Goal: Transaction & Acquisition: Purchase product/service

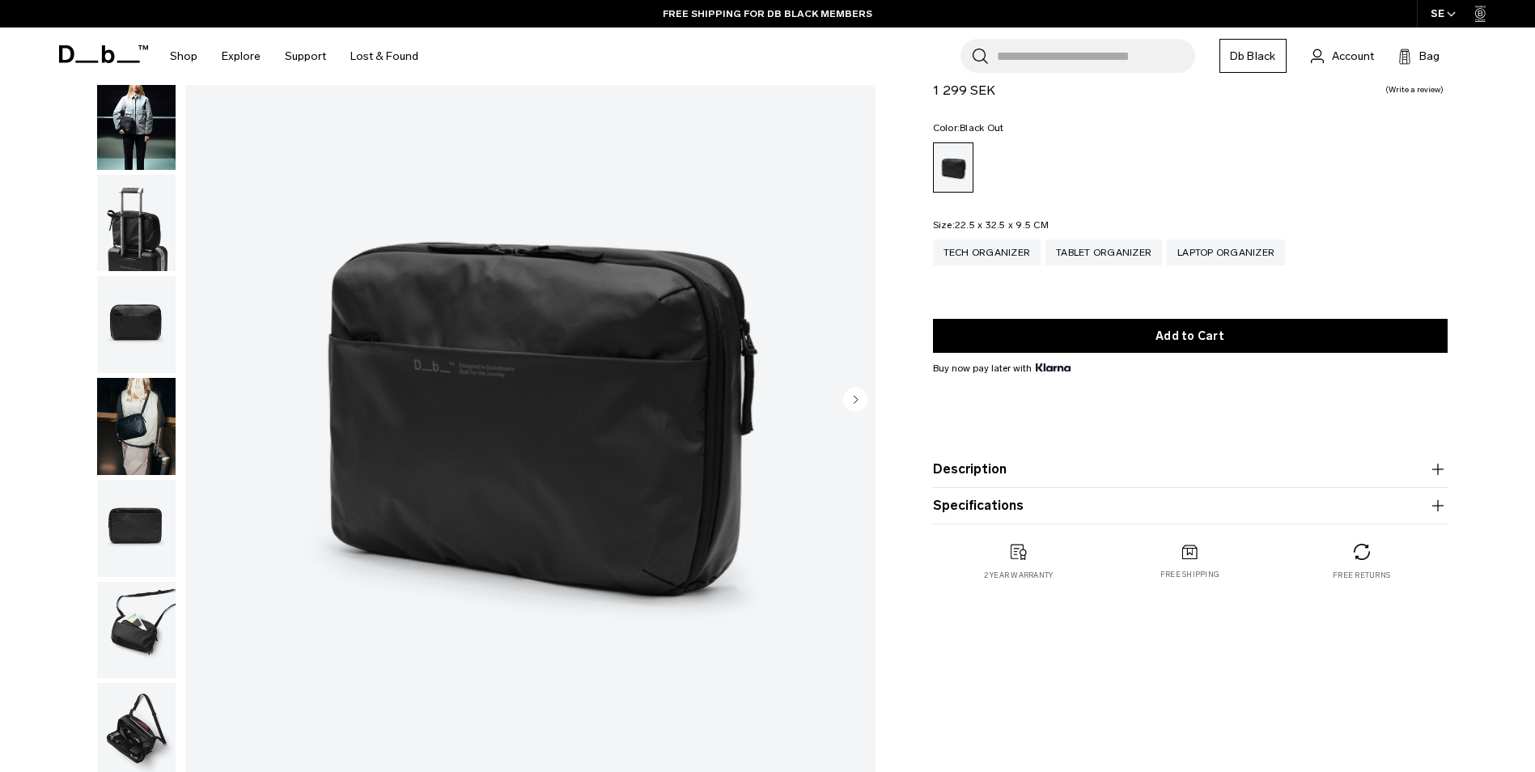
click at [490, 348] on img "1 / 8" at bounding box center [530, 401] width 690 height 862
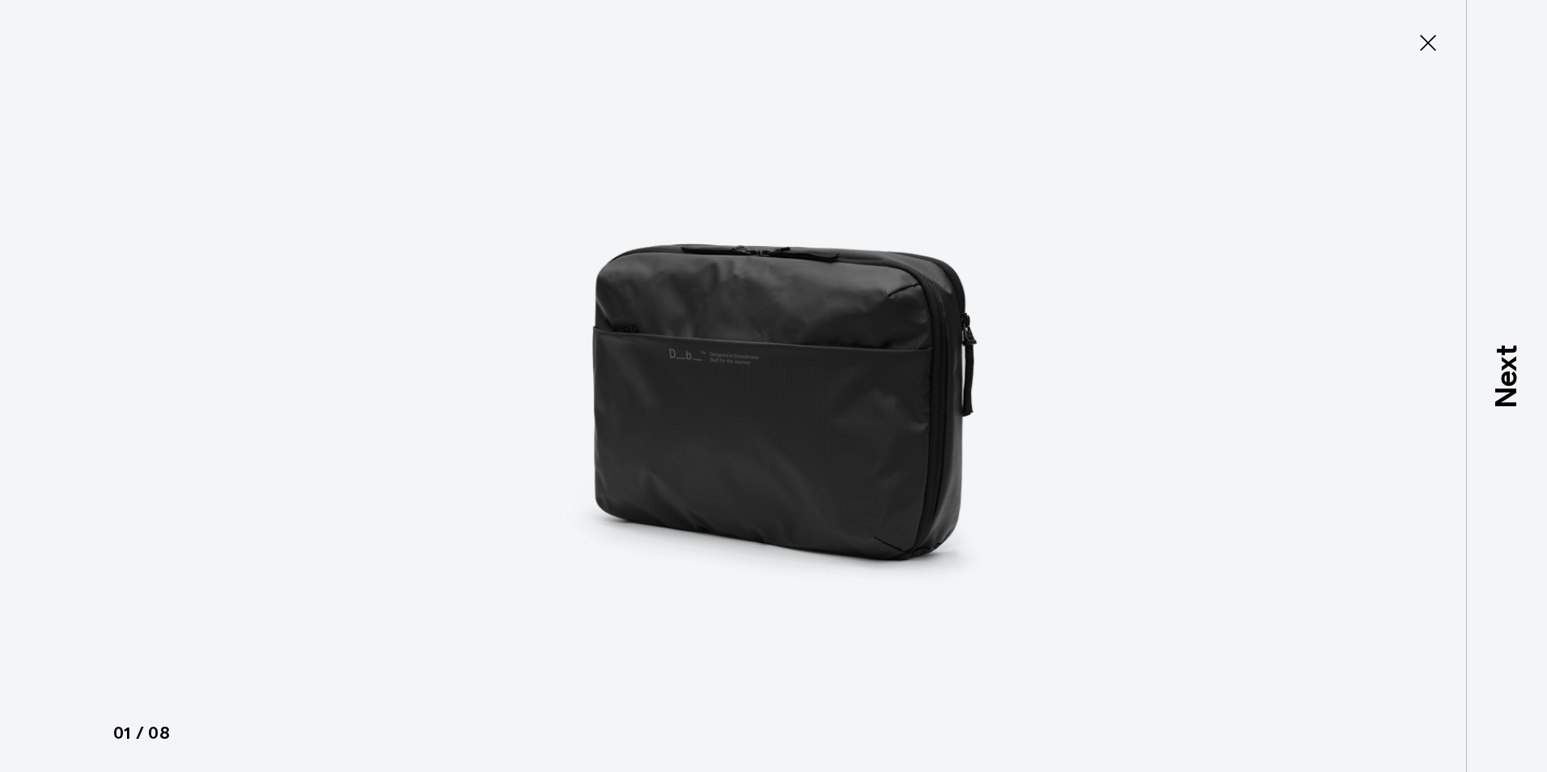
click at [728, 358] on img at bounding box center [773, 386] width 728 height 772
click at [1422, 36] on icon at bounding box center [1428, 43] width 26 height 26
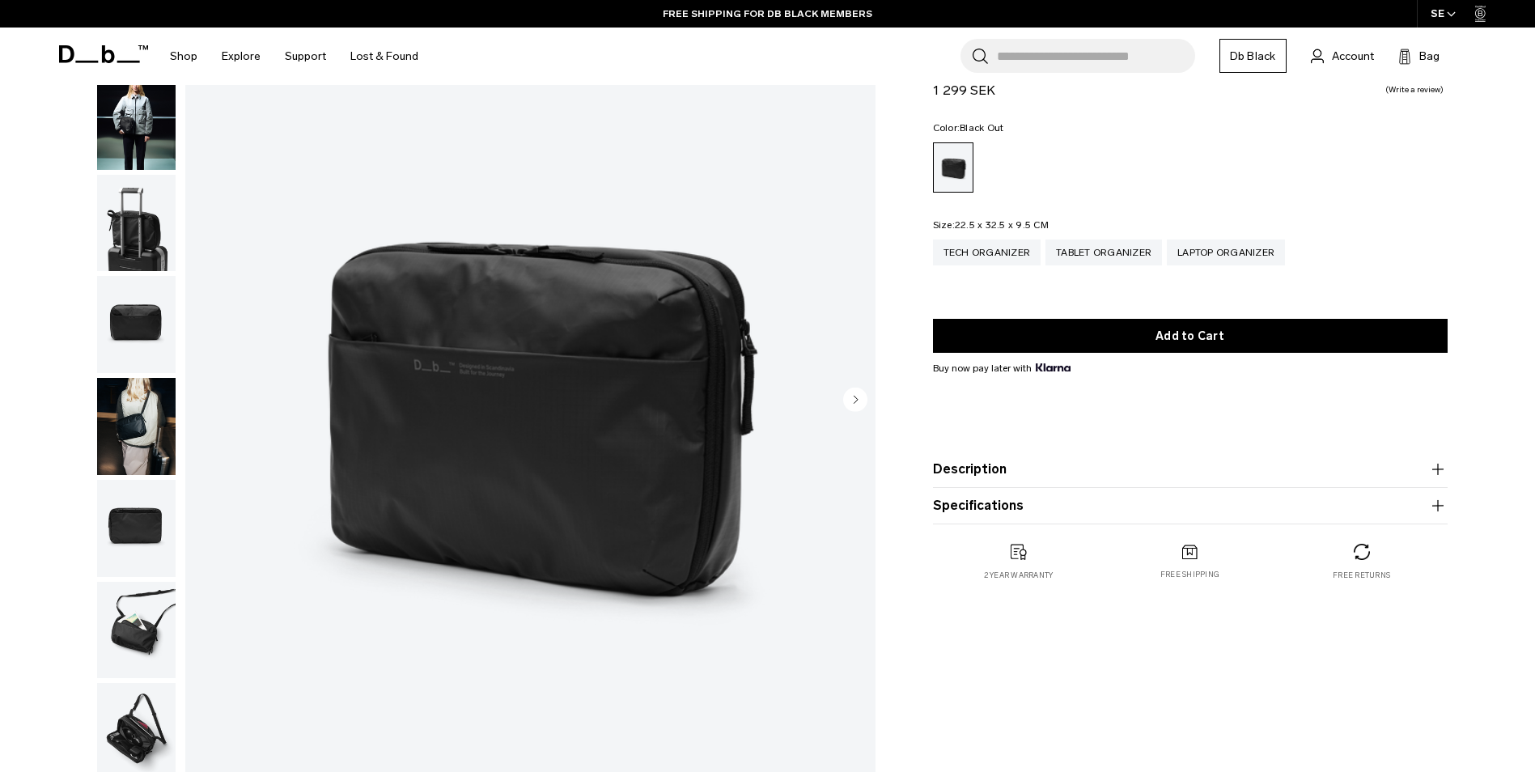
click at [858, 390] on circle "Next slide" at bounding box center [855, 399] width 24 height 24
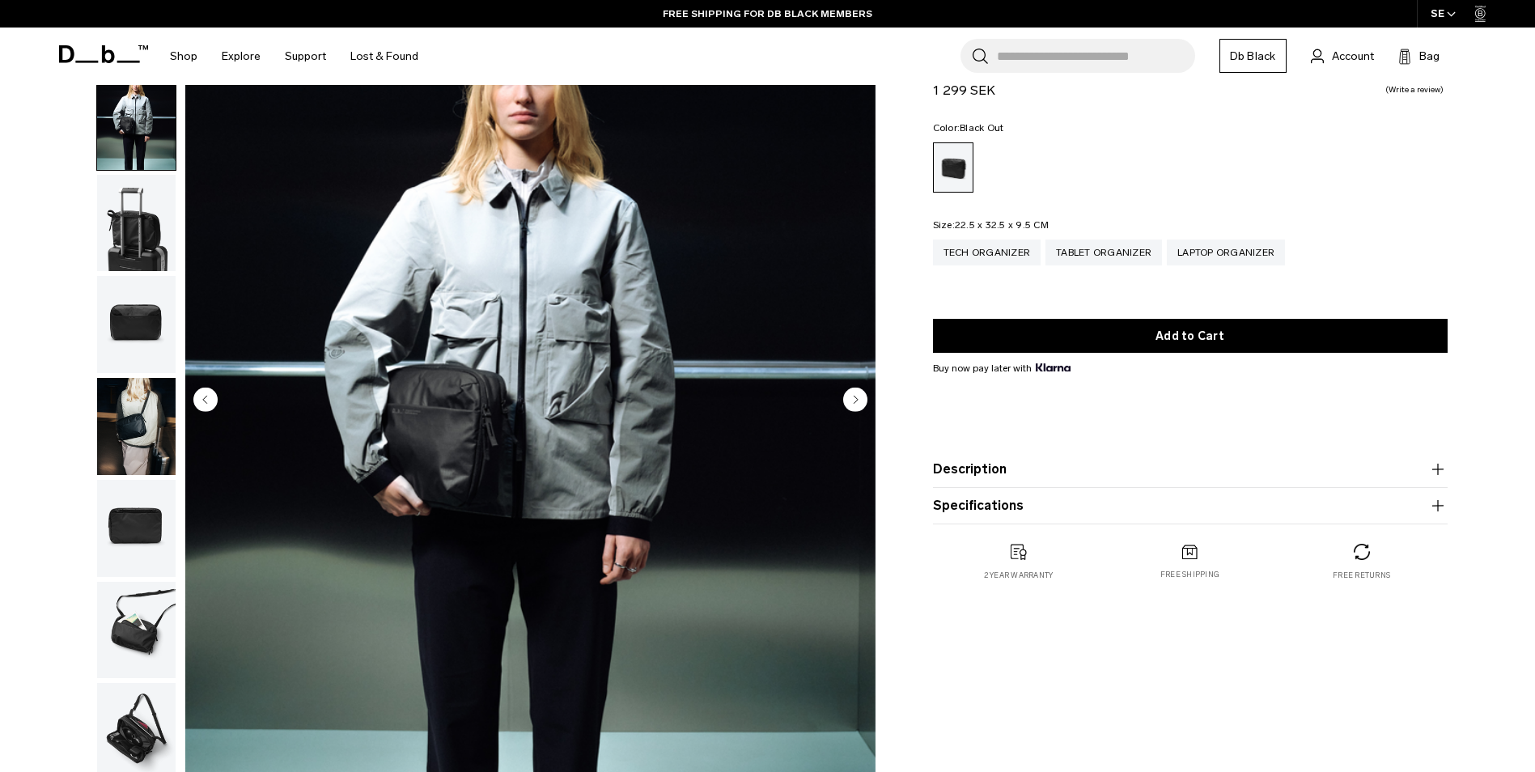
drag, startPoint x: 858, startPoint y: 390, endPoint x: 846, endPoint y: 395, distance: 12.3
click at [846, 395] on circle "Next slide" at bounding box center [855, 399] width 24 height 24
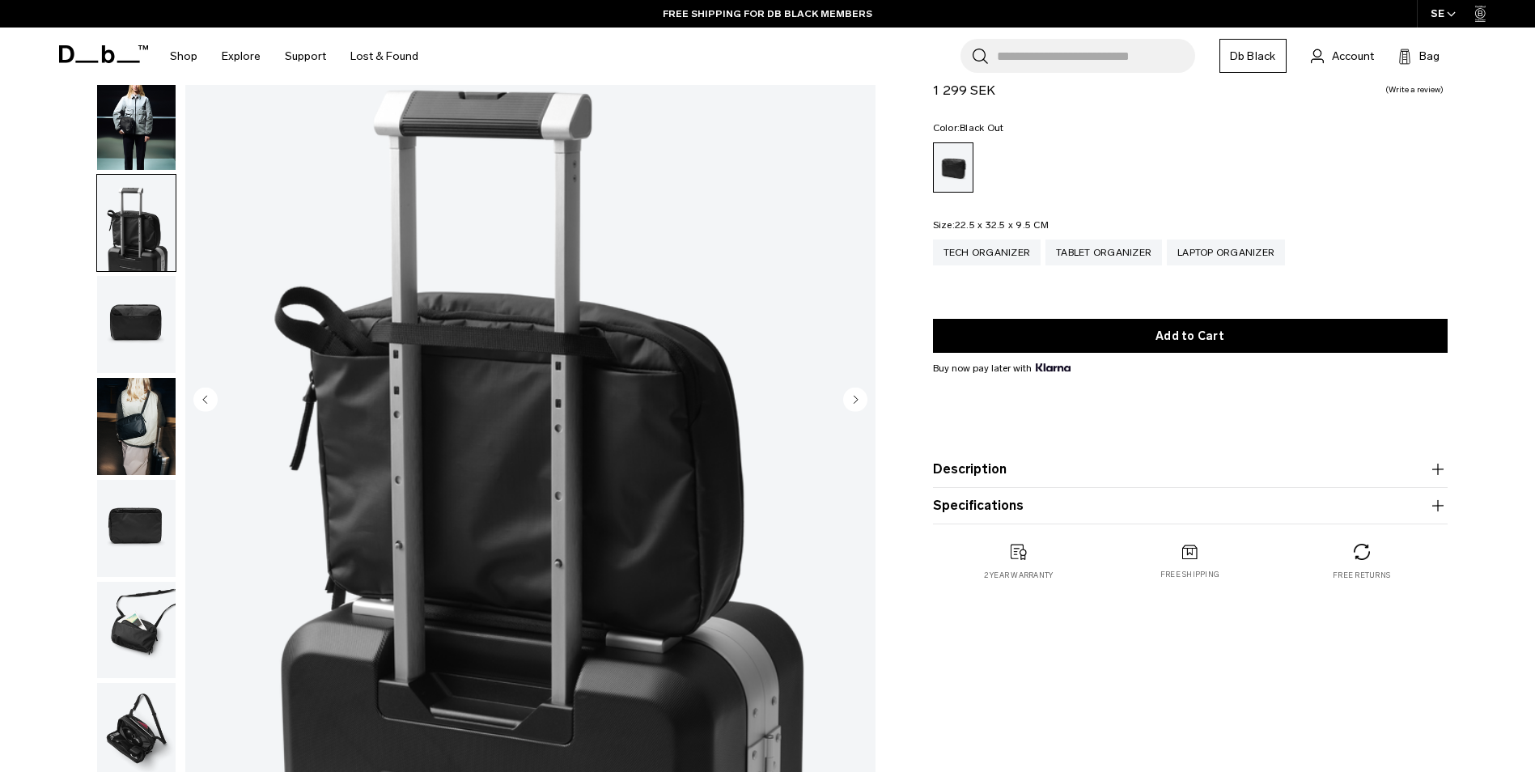
click at [824, 392] on img "3 / 8" at bounding box center [530, 401] width 690 height 862
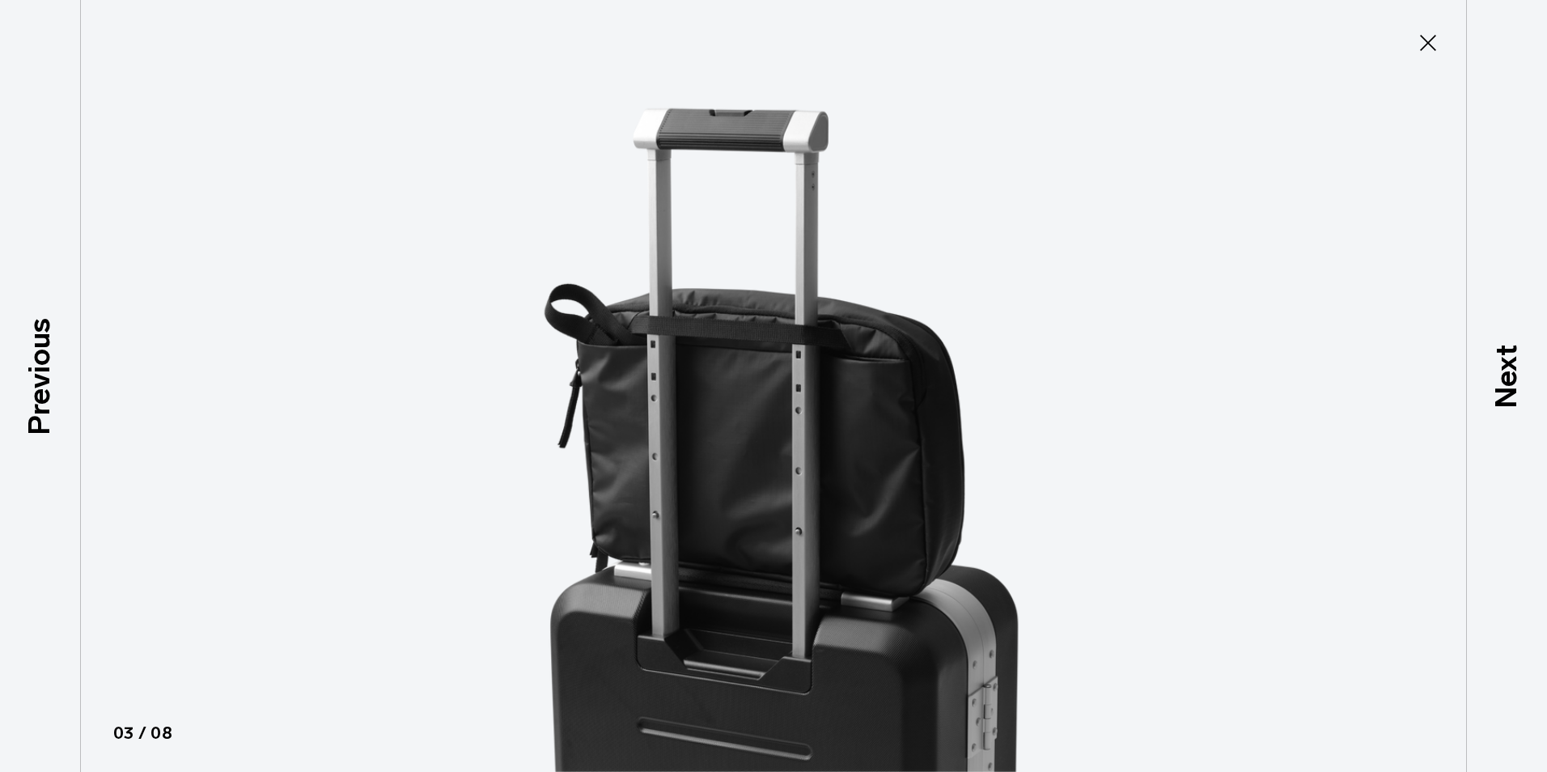
click at [817, 394] on img at bounding box center [773, 386] width 728 height 772
click at [1423, 43] on icon at bounding box center [1428, 43] width 26 height 26
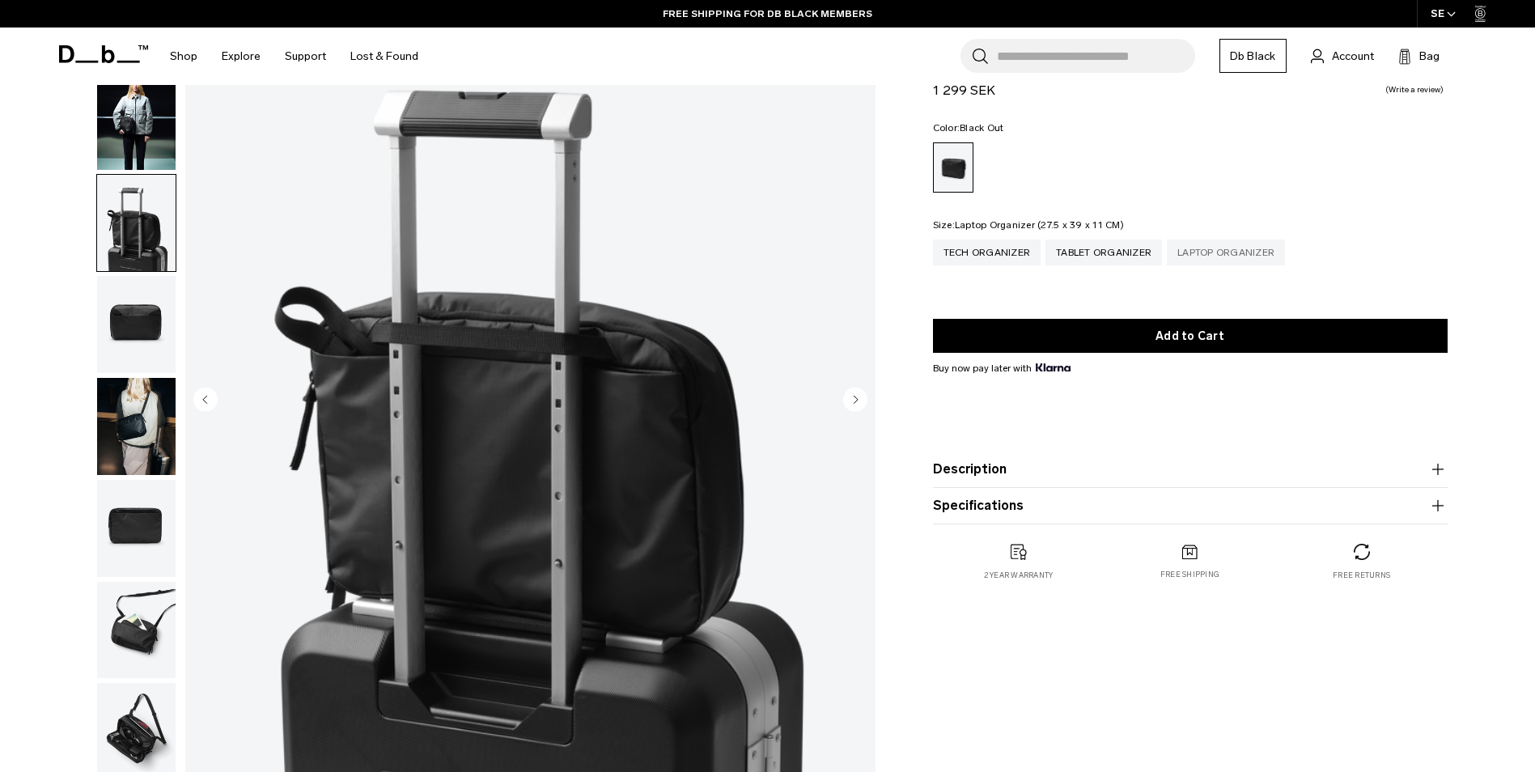
click at [1220, 252] on div "Laptop Organizer" at bounding box center [1226, 252] width 118 height 26
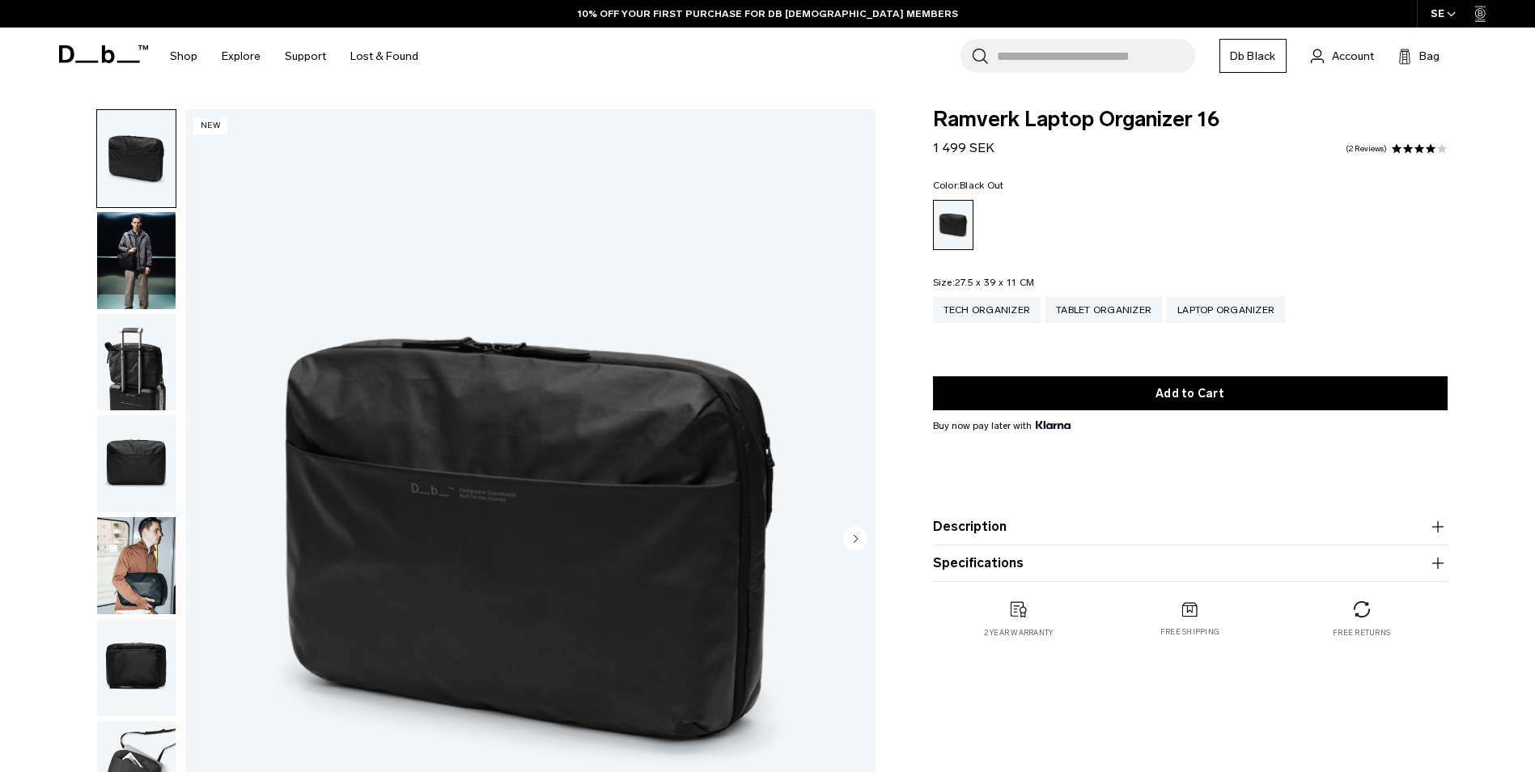
click at [126, 257] on img "button" at bounding box center [136, 260] width 78 height 97
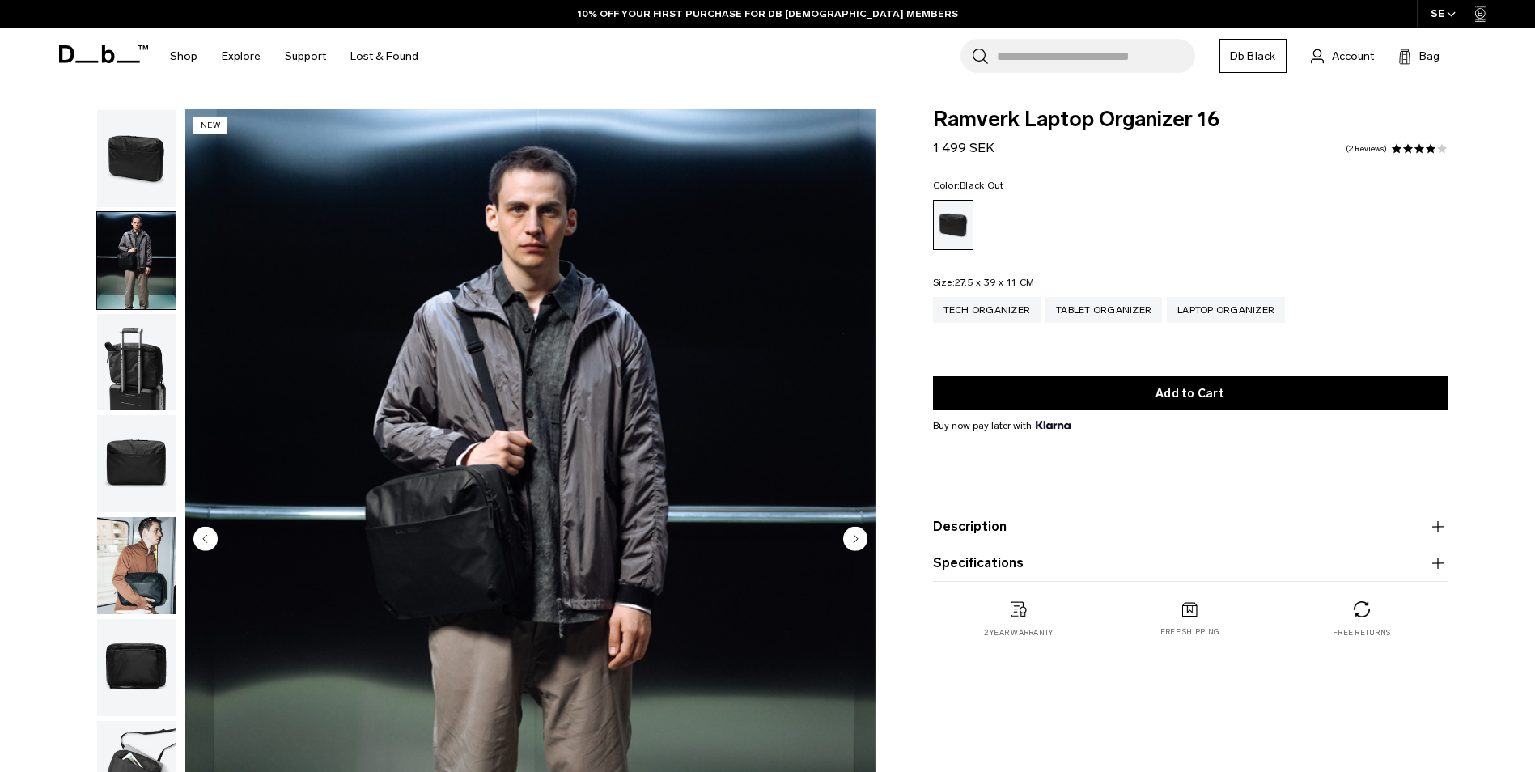
click at [142, 371] on img "button" at bounding box center [136, 362] width 78 height 97
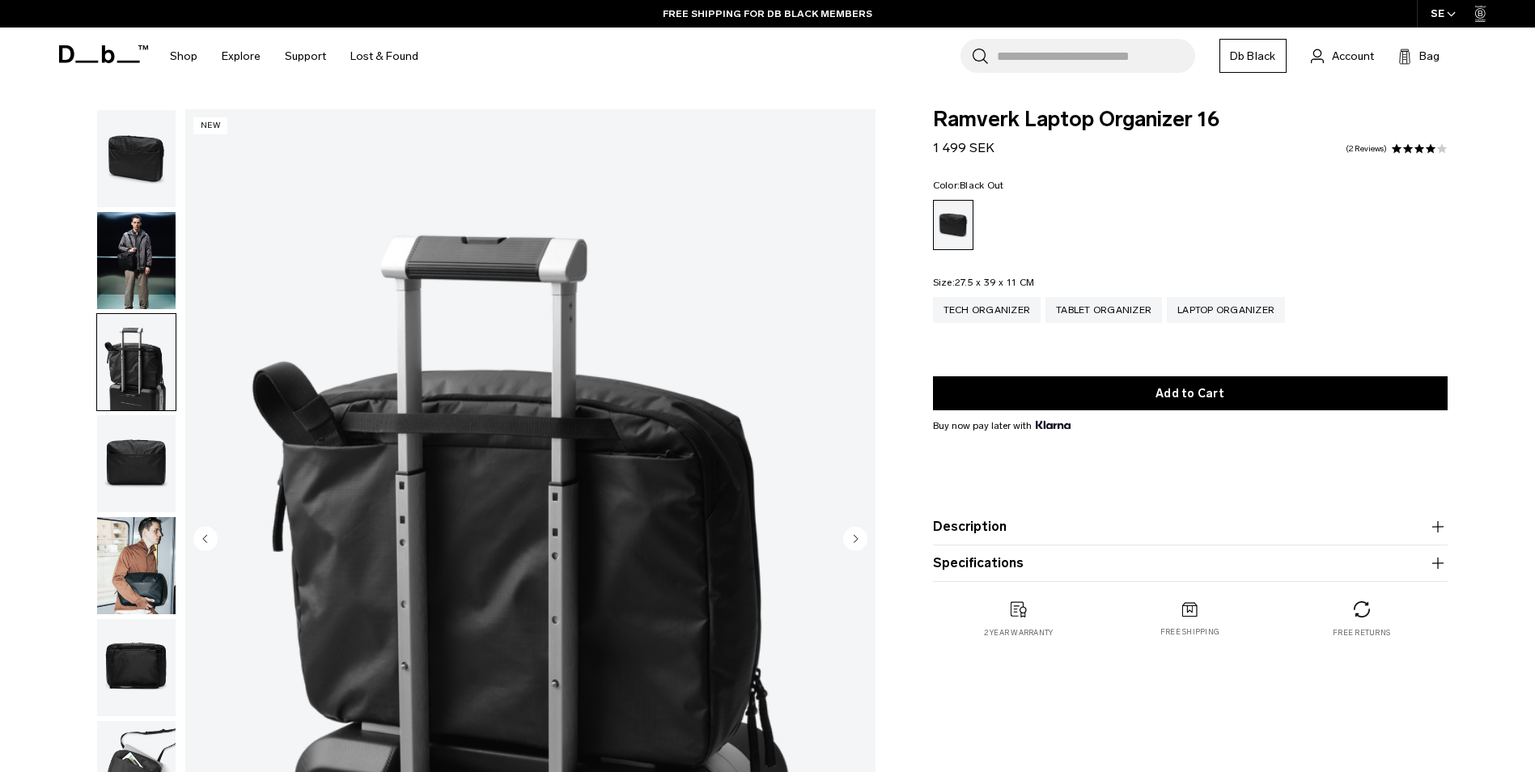
click at [155, 464] on img "button" at bounding box center [136, 463] width 78 height 97
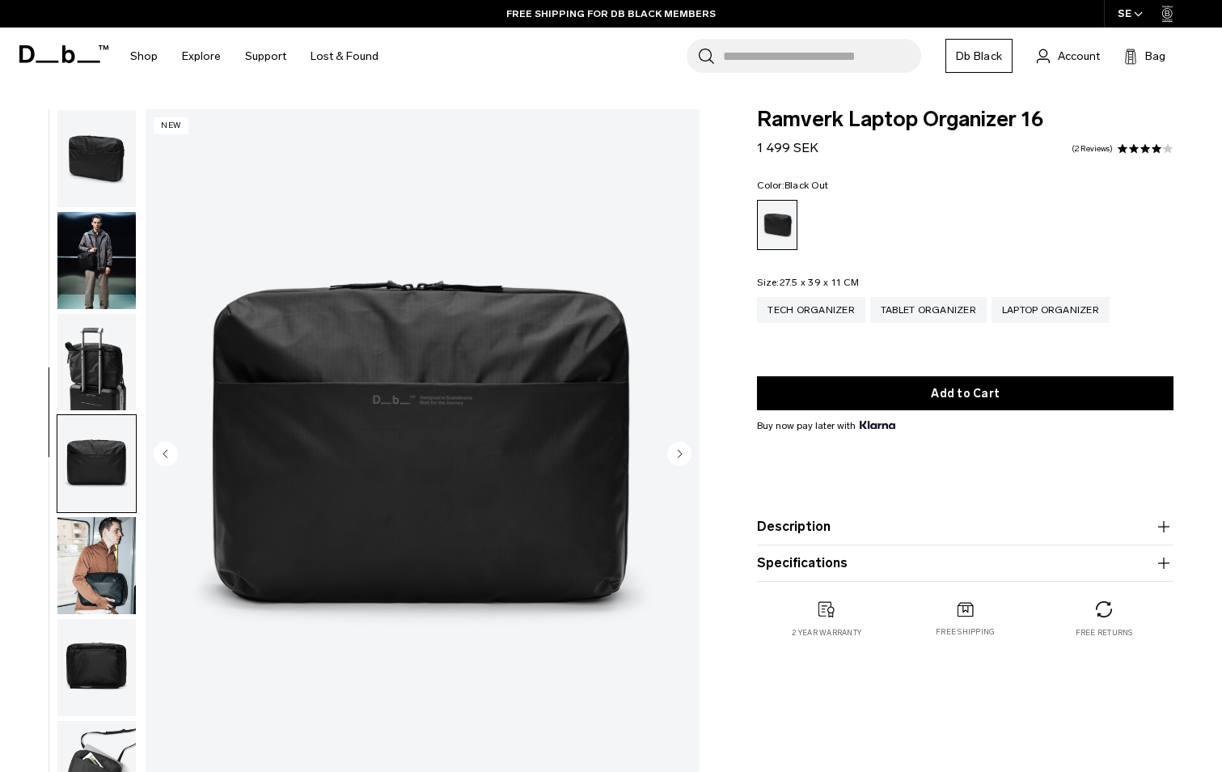
click at [87, 577] on img "button" at bounding box center [96, 565] width 78 height 97
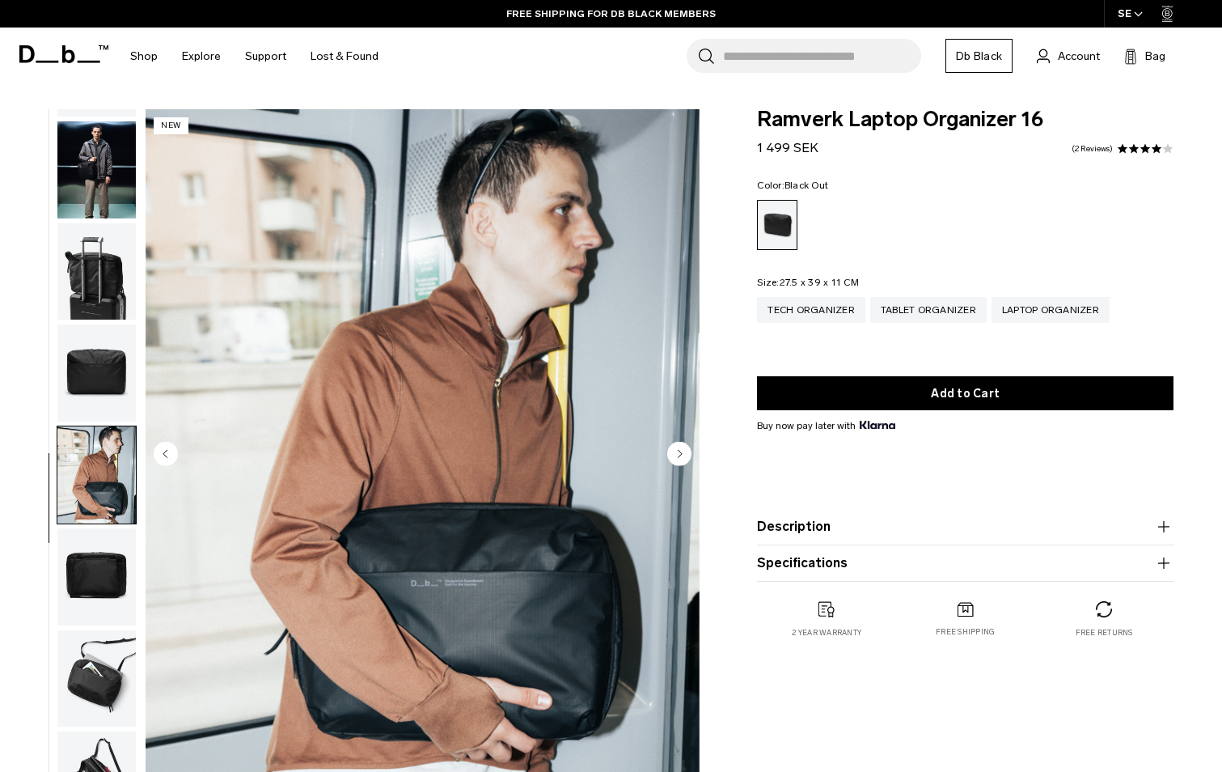
scroll to position [119, 0]
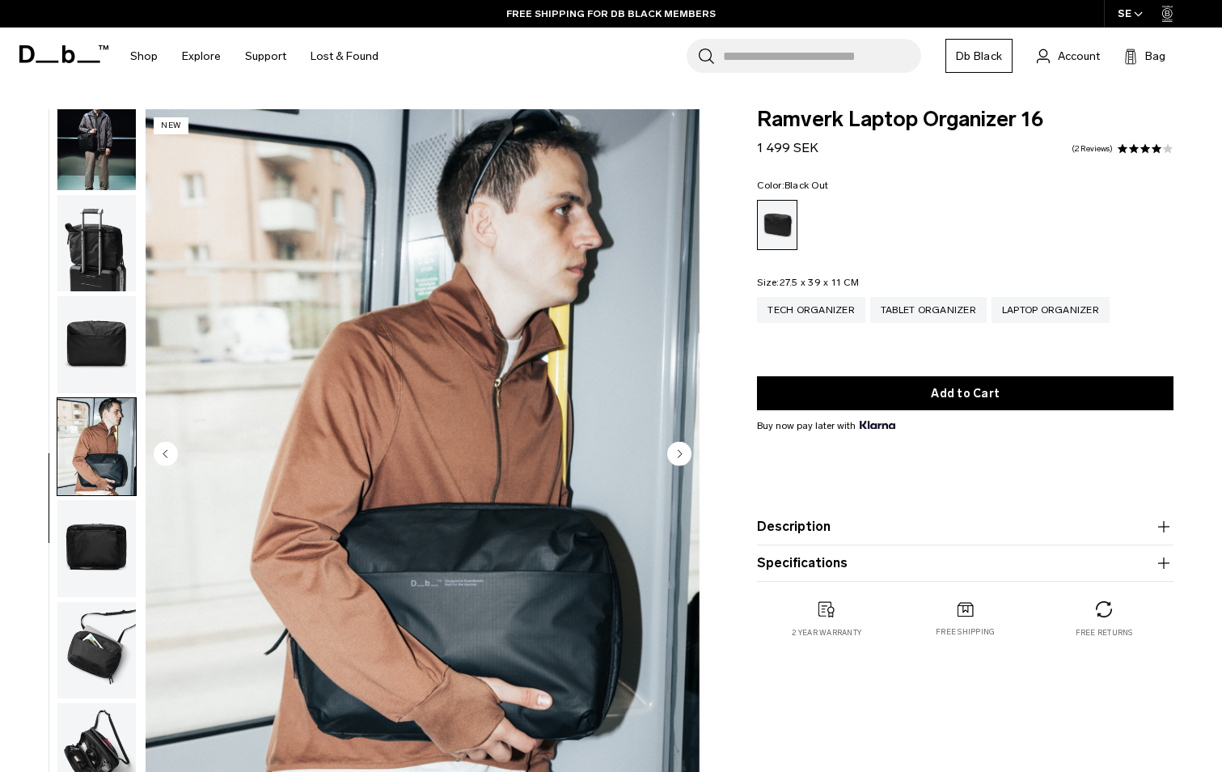
click at [78, 659] on img "button" at bounding box center [96, 650] width 78 height 97
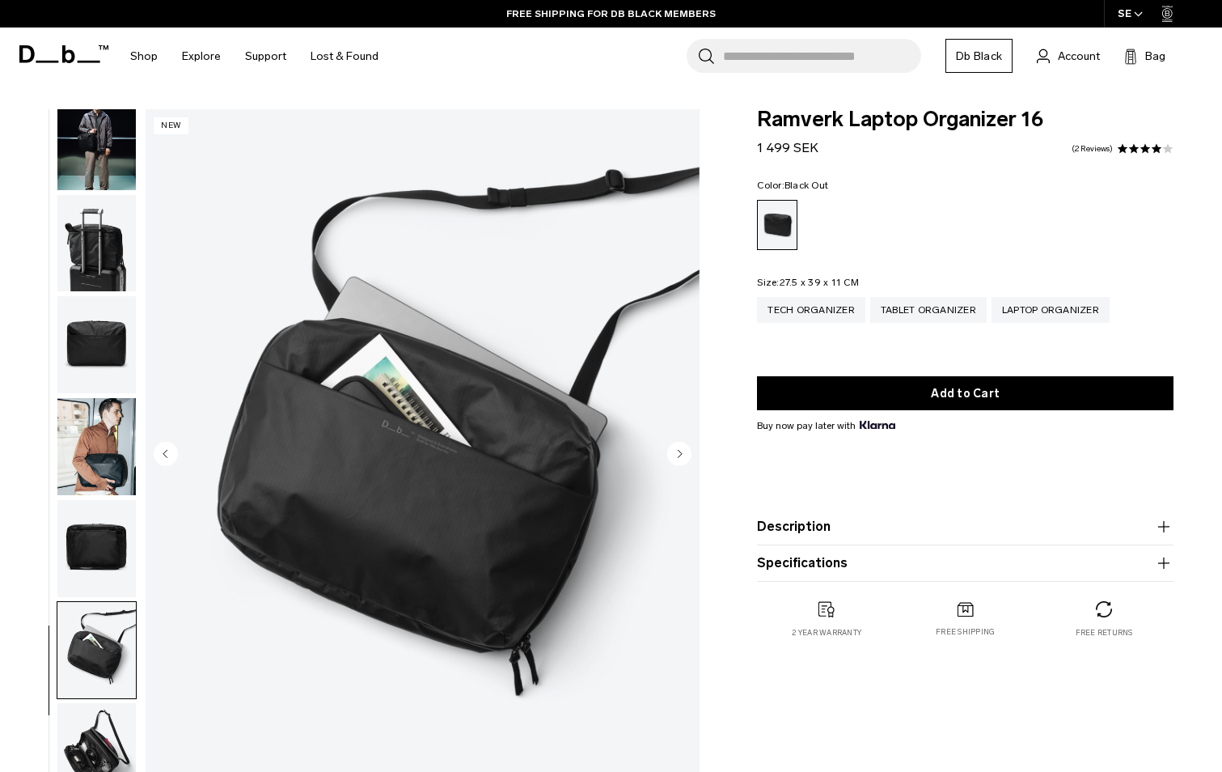
click at [88, 747] on img "button" at bounding box center [96, 751] width 78 height 97
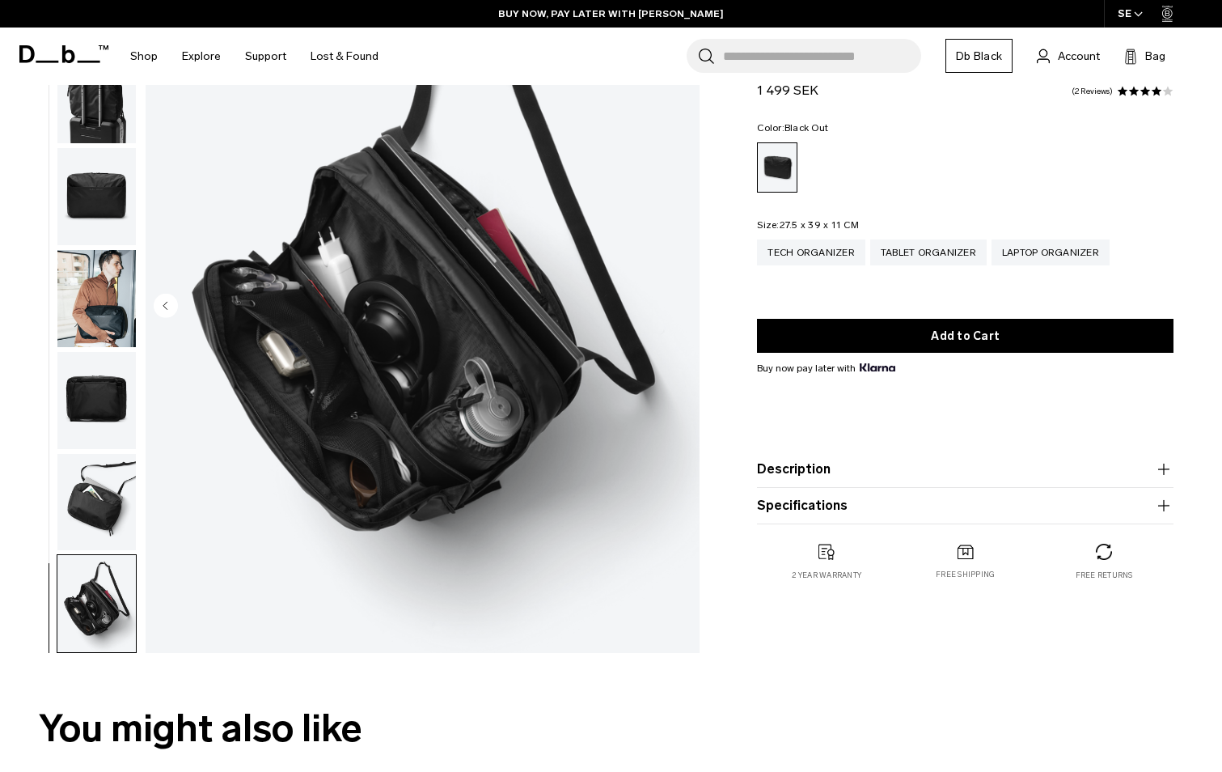
scroll to position [0, 0]
